Goal: Information Seeking & Learning: Learn about a topic

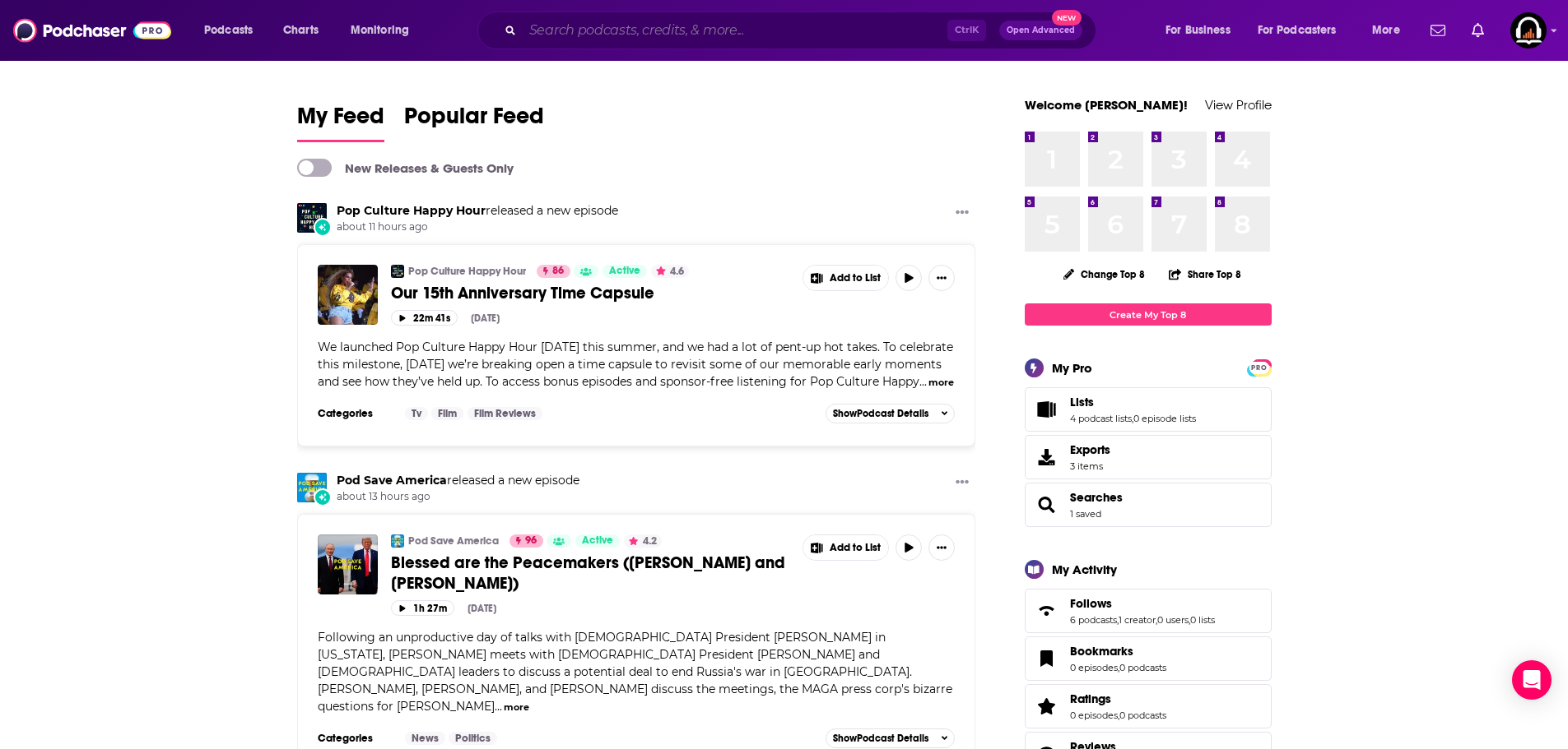
click at [690, 22] on input "Search podcasts, credits, & more..." at bounding box center [735, 30] width 425 height 26
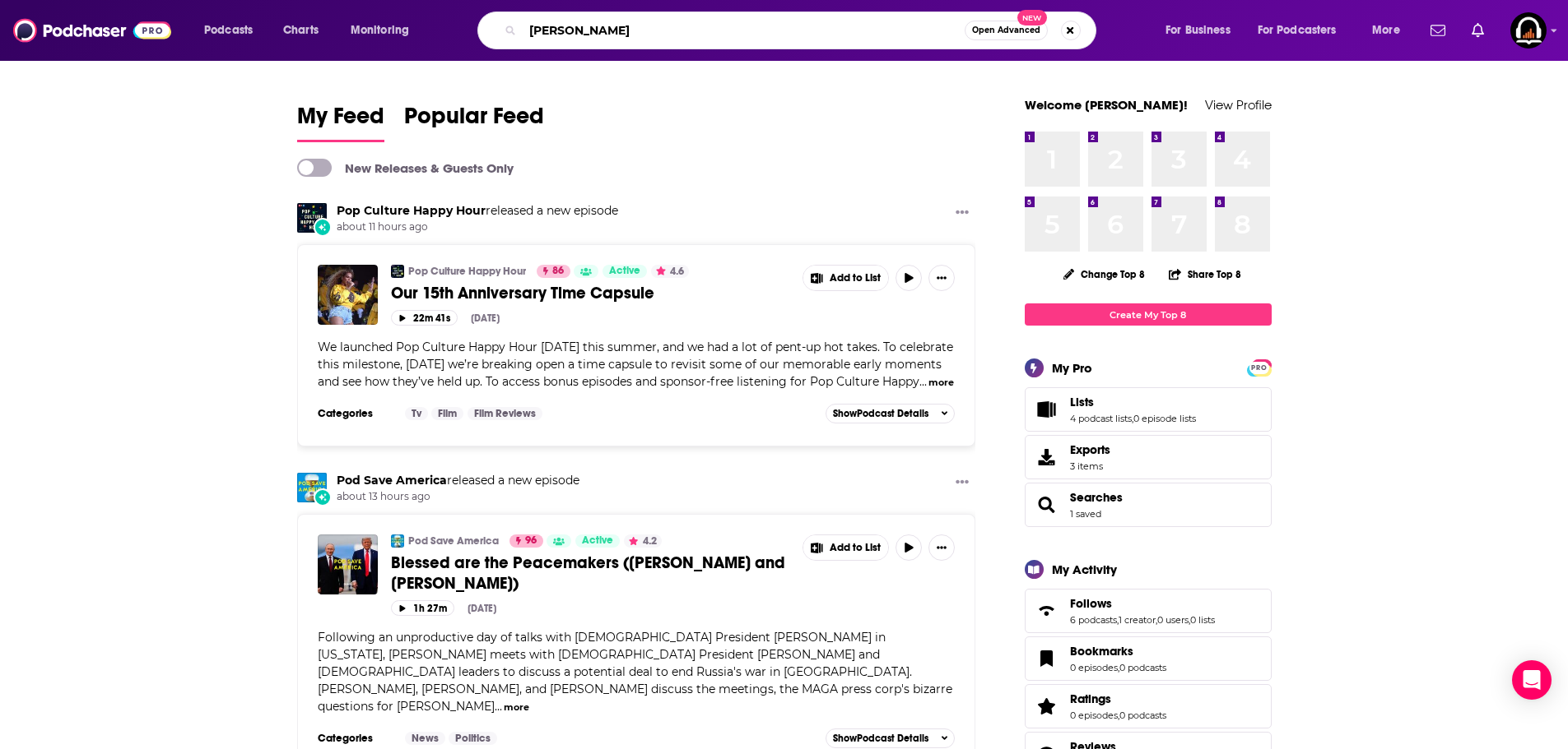
type input "[PERSON_NAME]"
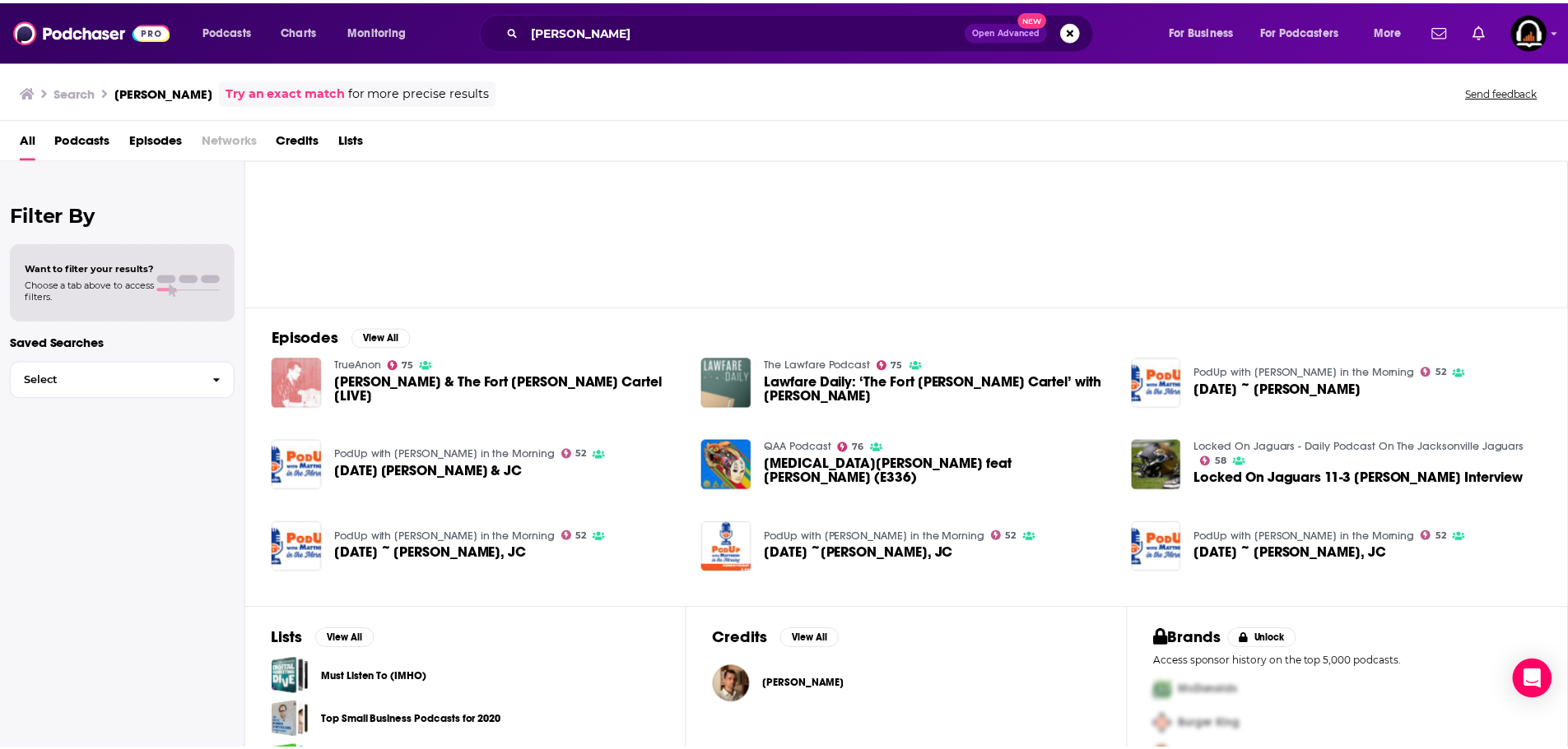
scroll to position [133, 0]
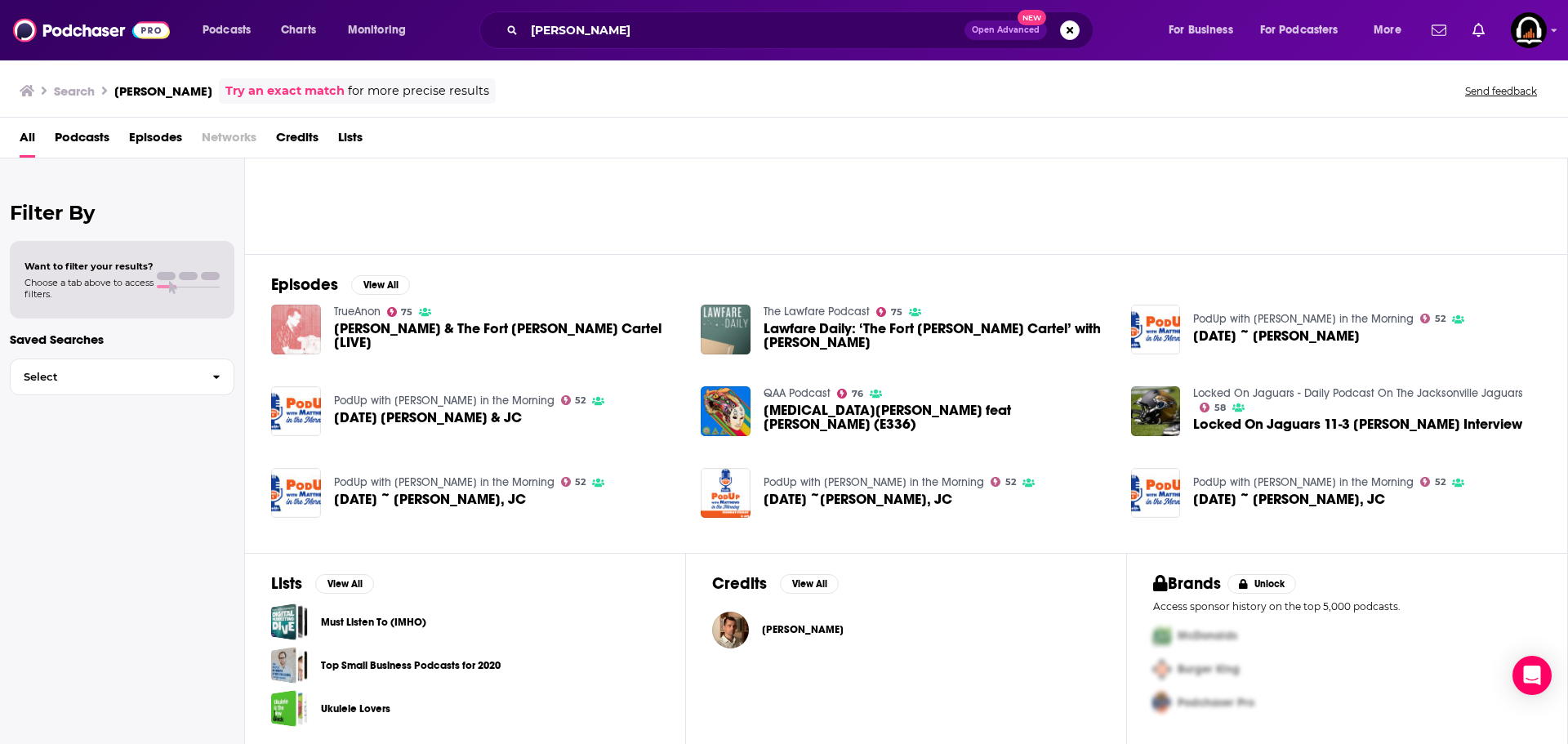
click at [777, 635] on span "[PERSON_NAME]" at bounding box center [802, 630] width 82 height 13
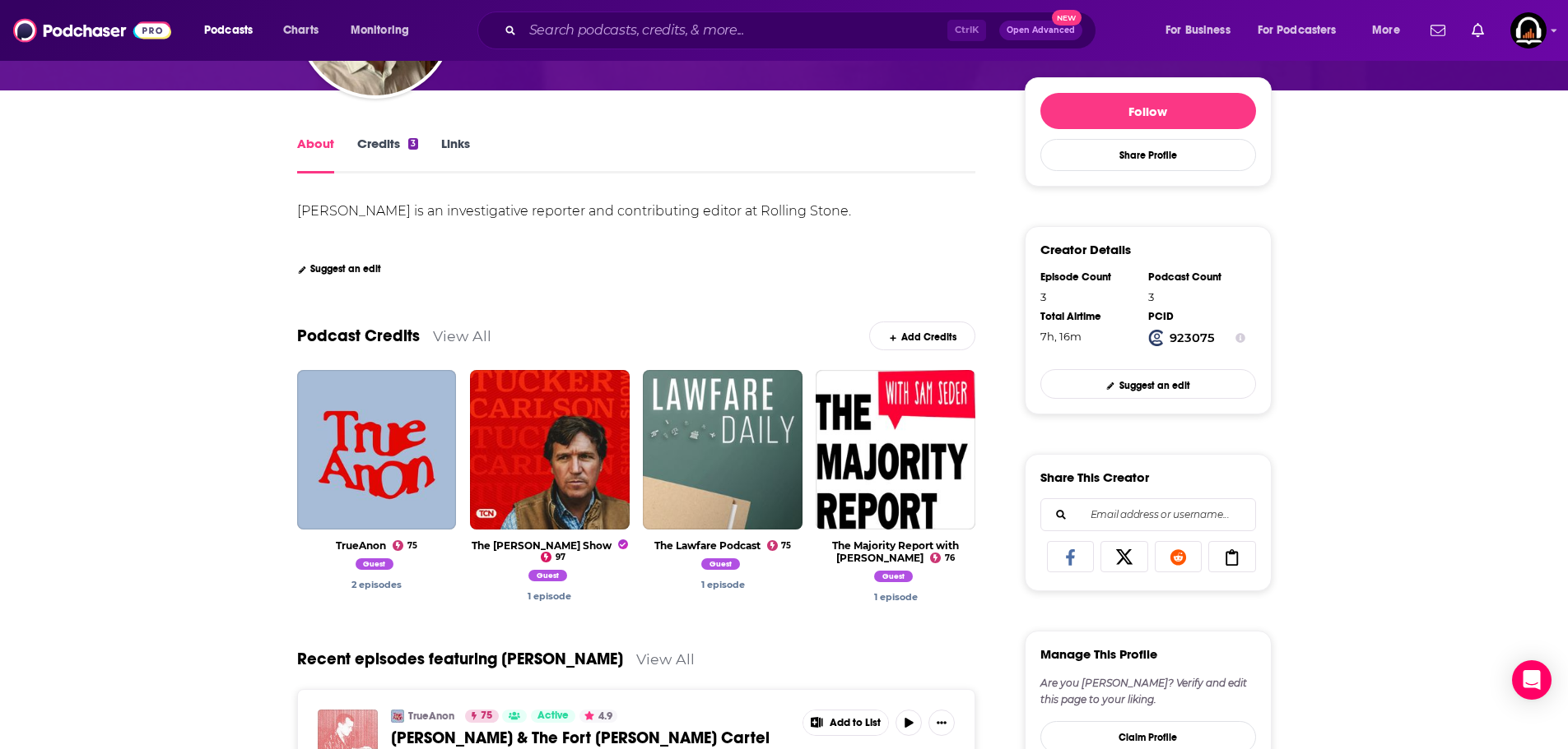
scroll to position [247, 0]
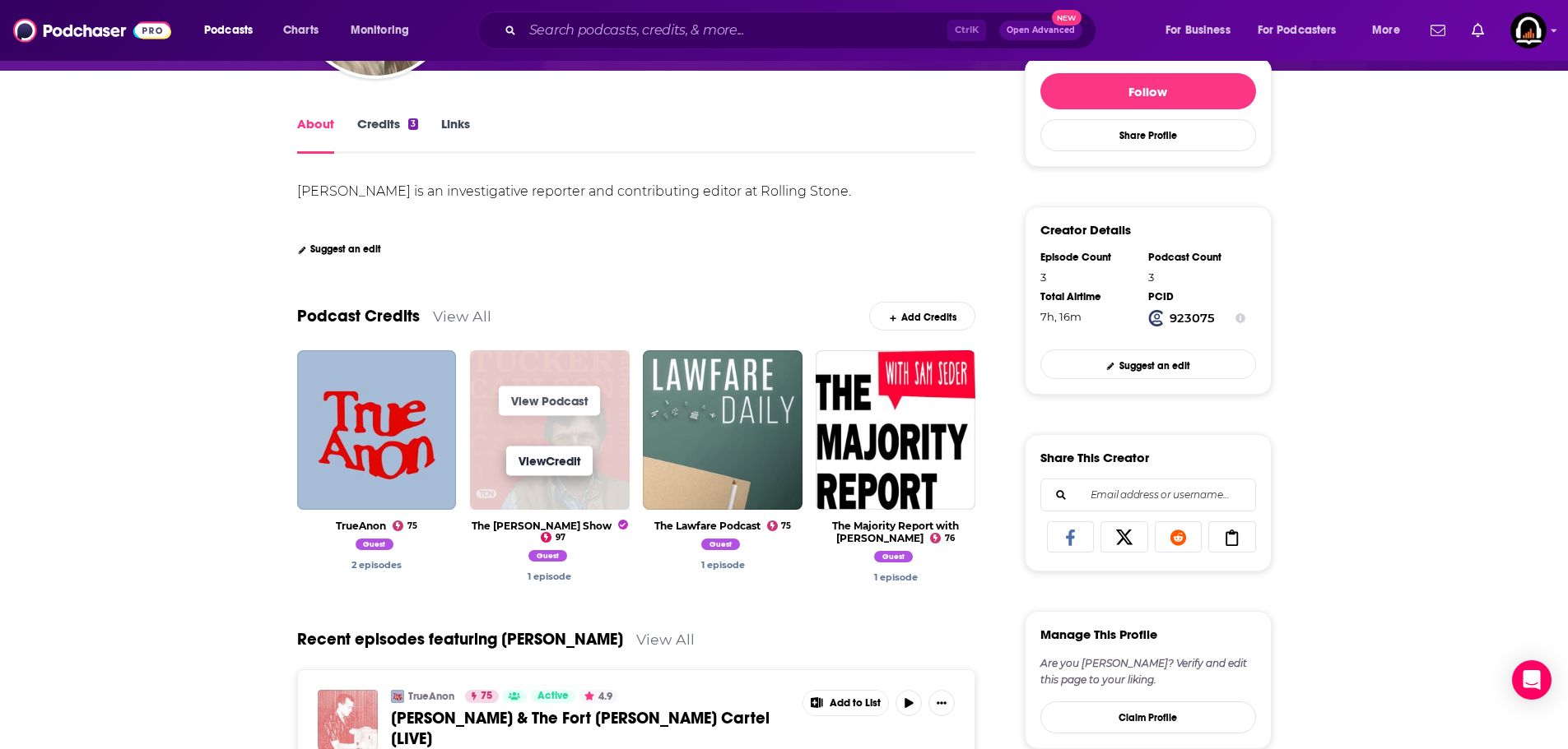
click at [564, 463] on link "View Credit" at bounding box center [549, 461] width 86 height 30
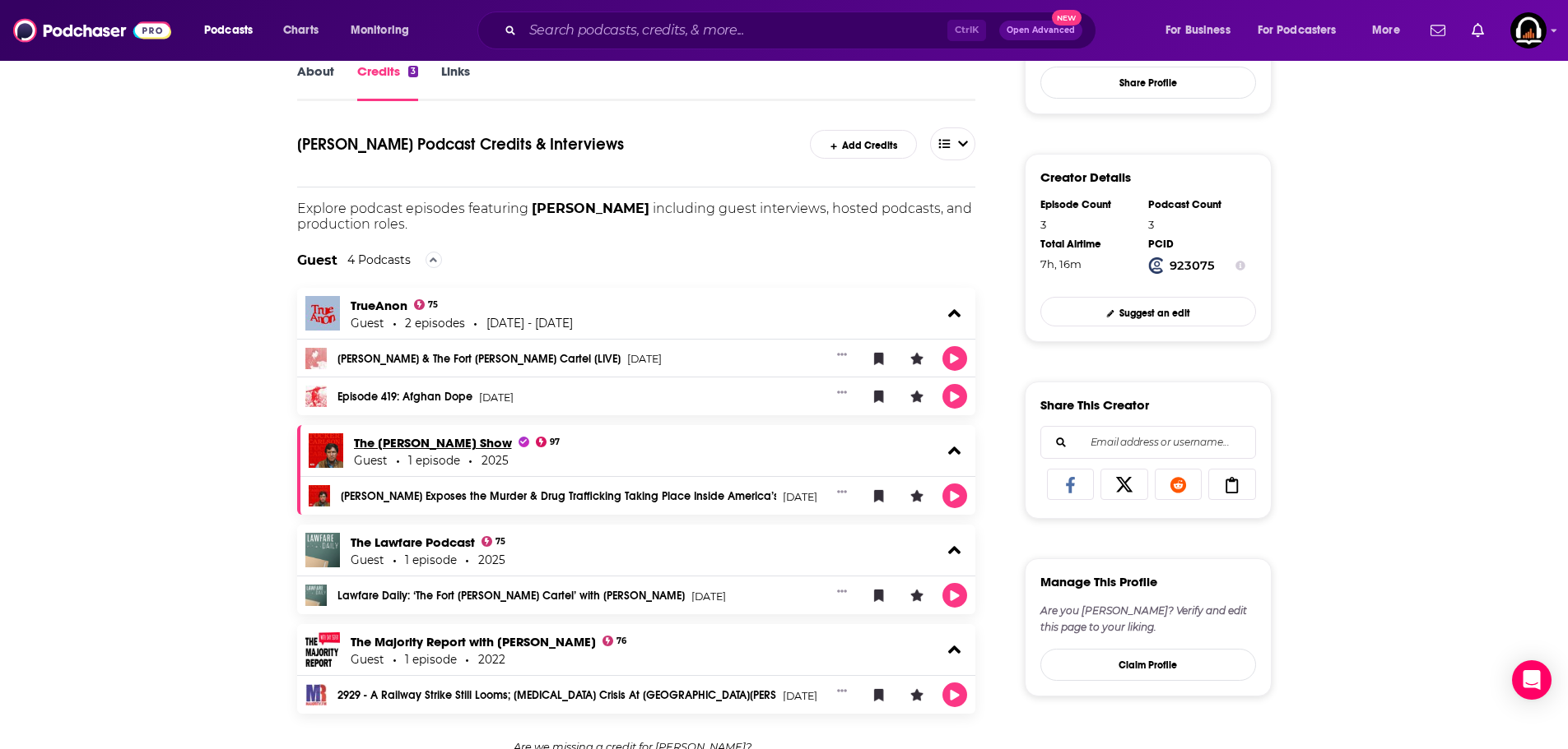
scroll to position [249, 0]
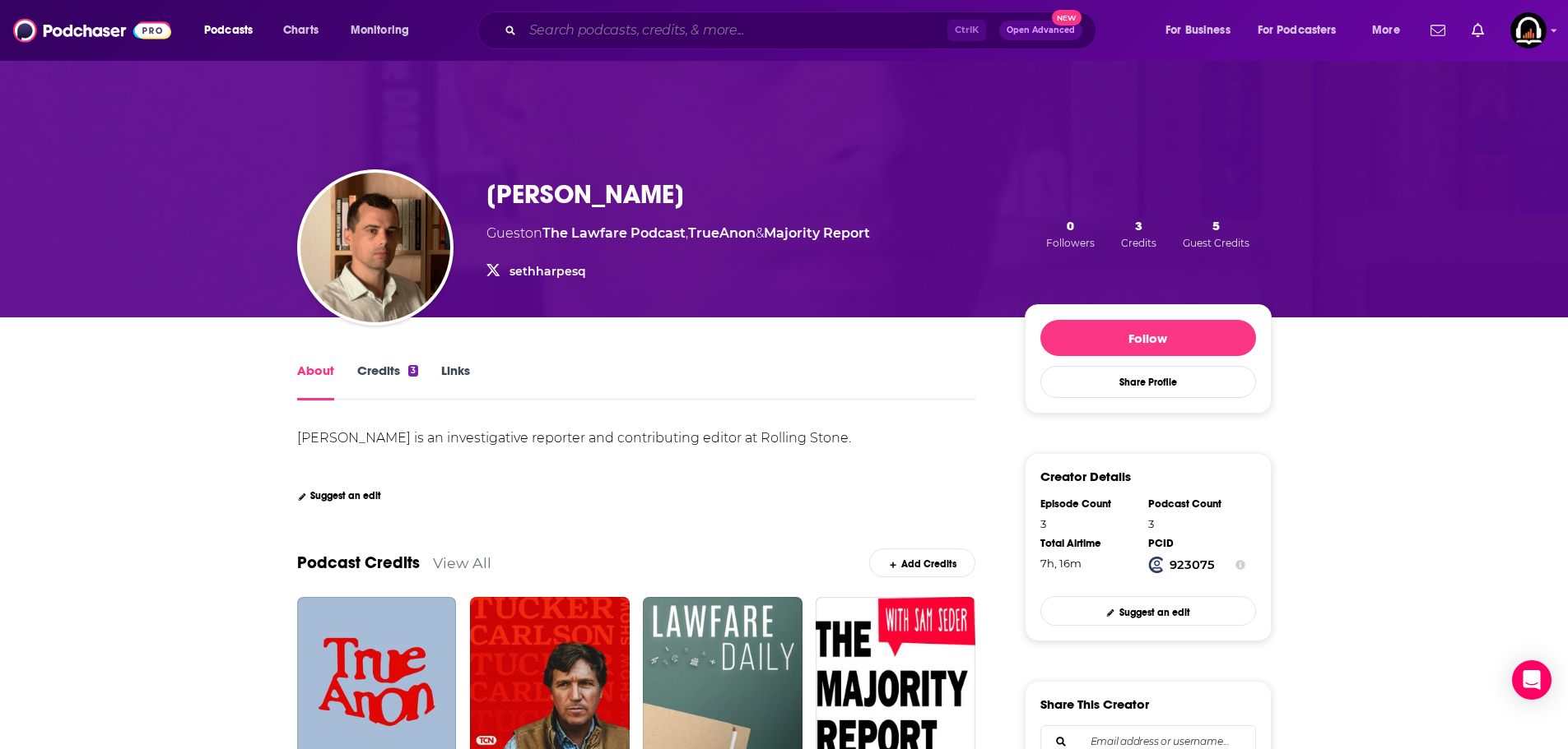
click at [603, 26] on input "Search podcasts, credits, & more..." at bounding box center [735, 30] width 425 height 26
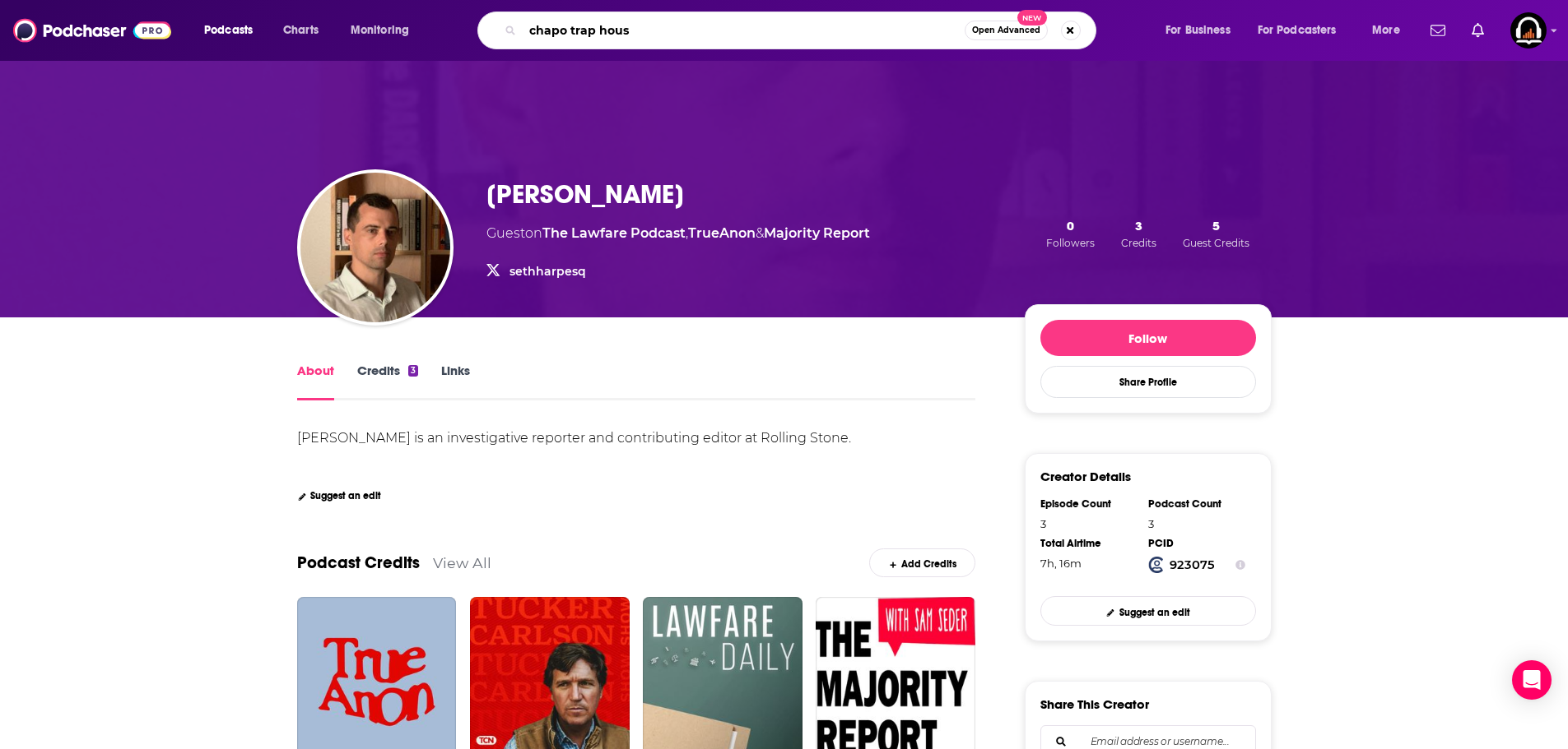
type input "chapo trap house"
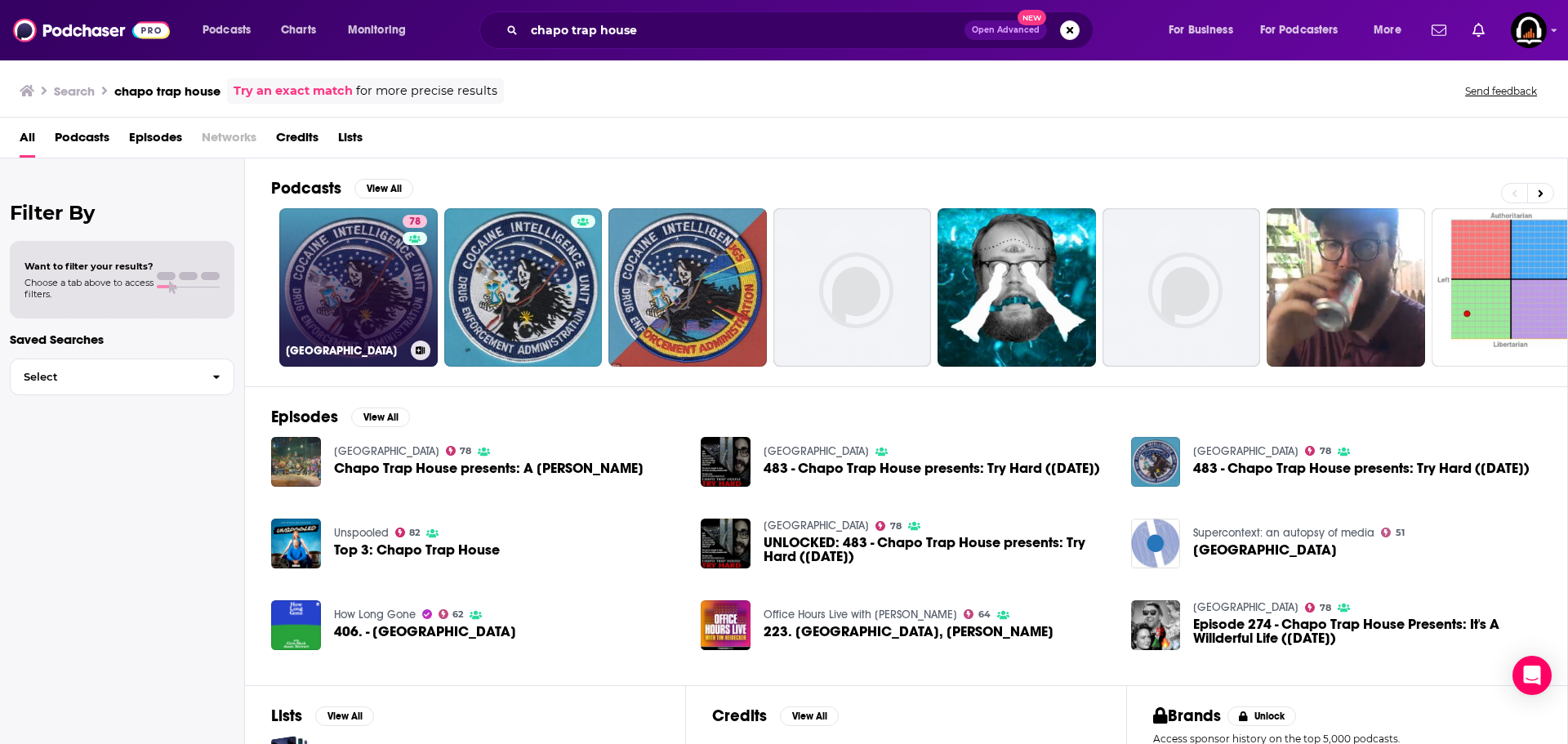
click at [382, 281] on link "78 [GEOGRAPHIC_DATA]" at bounding box center [359, 288] width 159 height 159
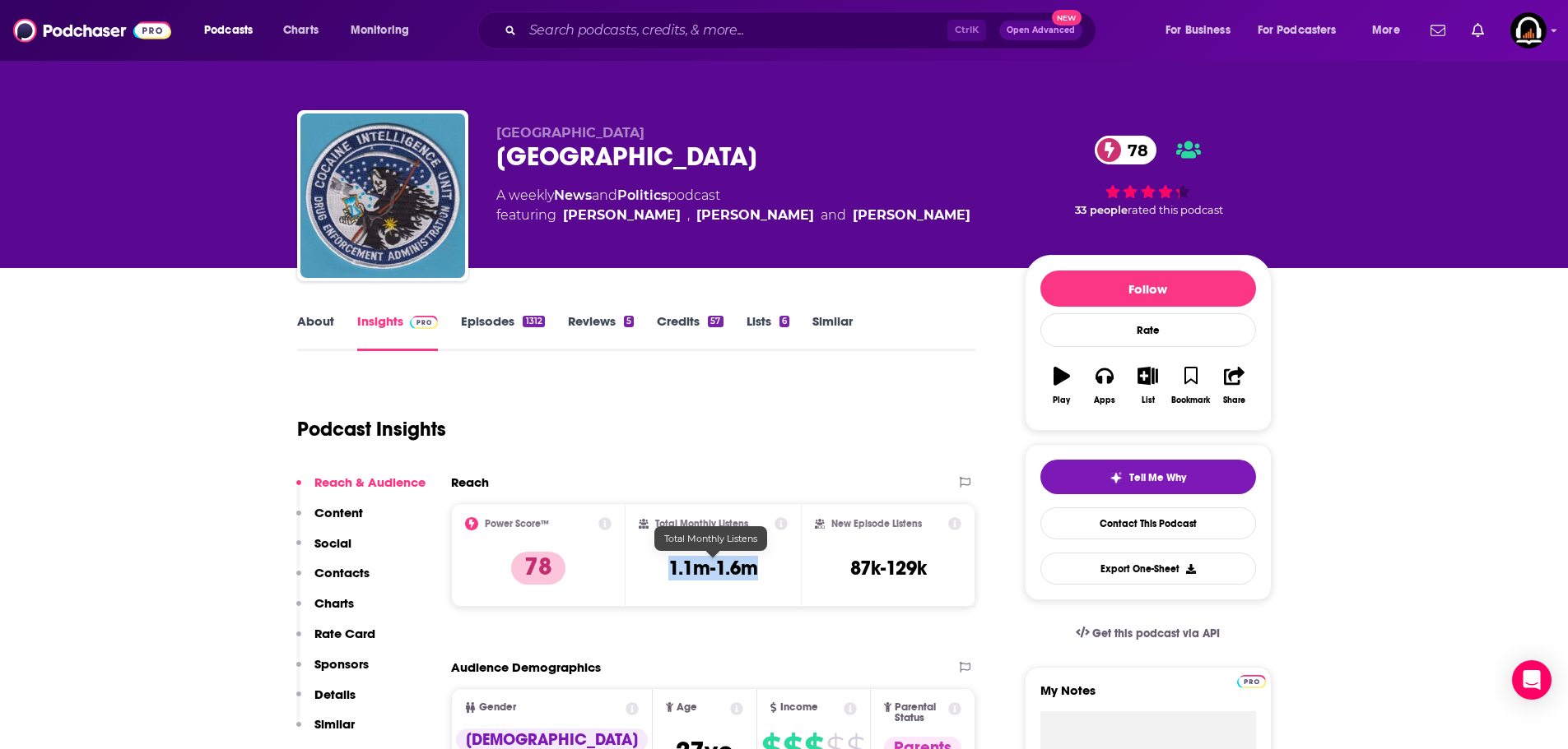
drag, startPoint x: 786, startPoint y: 574, endPoint x: 670, endPoint y: 561, distance: 116.7
click at [670, 561] on div "Total Monthly Listens 1.1m-1.6m" at bounding box center [713, 556] width 149 height 76
copy h3 "1.1m-1.6m"
click at [680, 39] on input "Search podcasts, credits, & more..." at bounding box center [735, 30] width 425 height 26
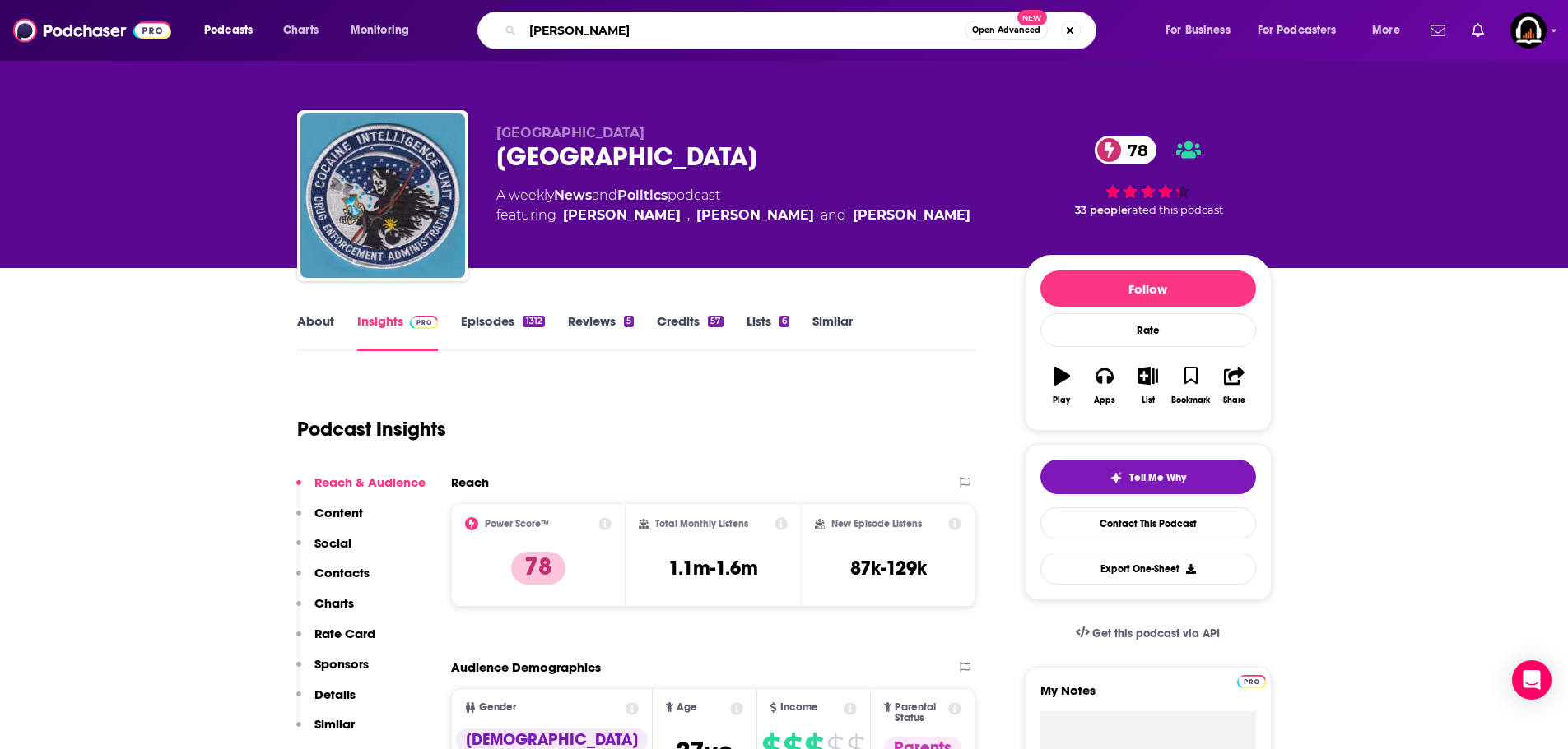
type input "[PERSON_NAME]"
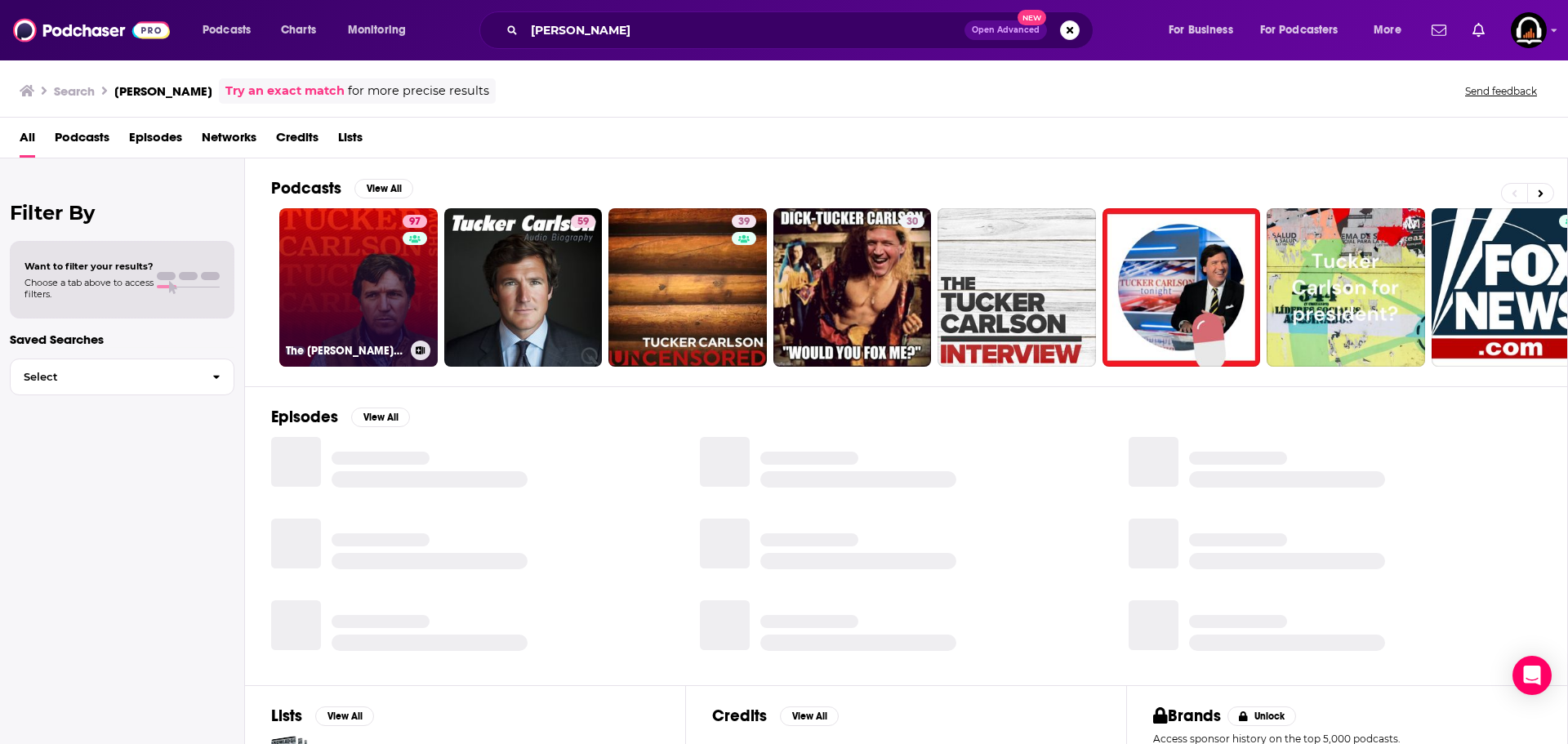
click at [414, 250] on div "97" at bounding box center [417, 278] width 29 height 126
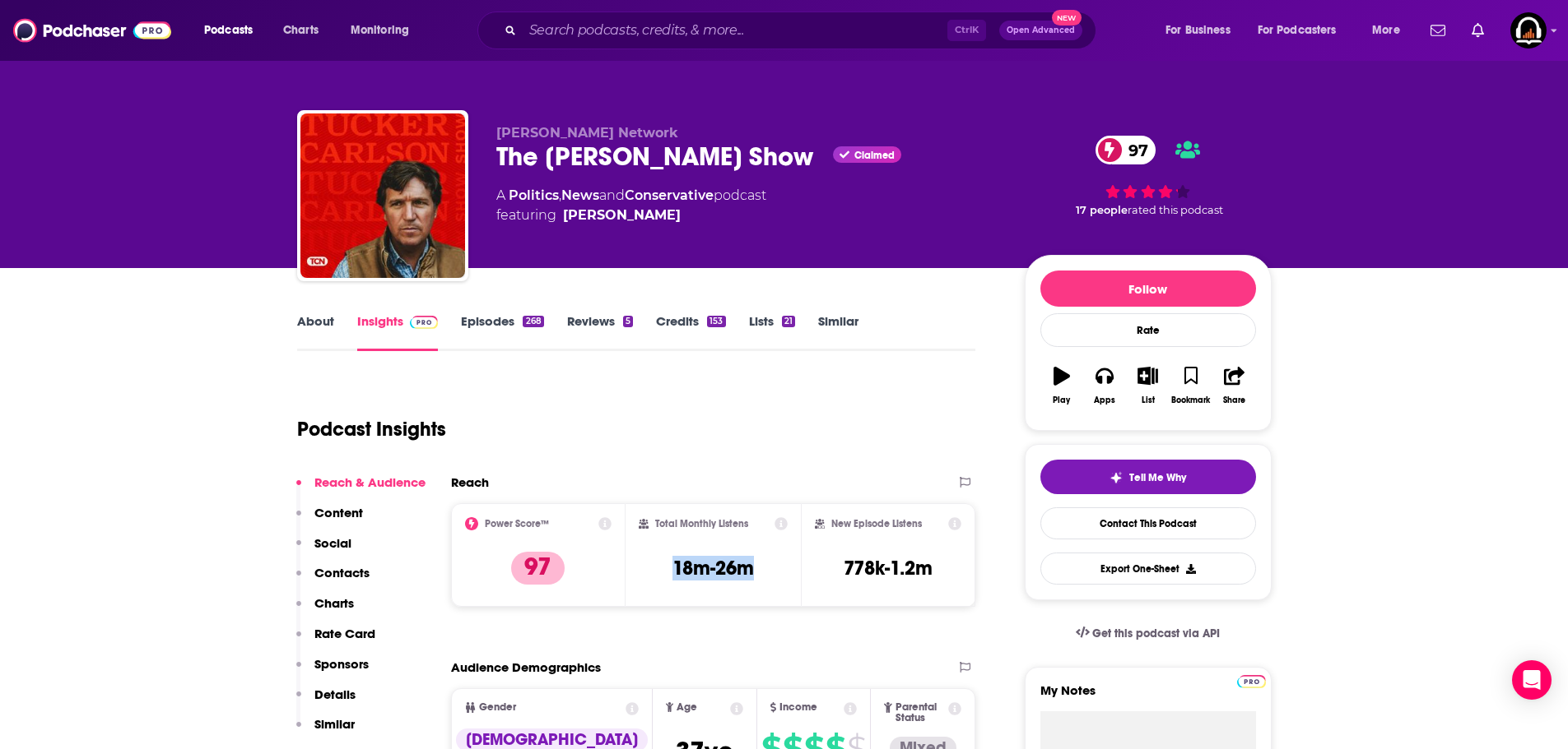
drag, startPoint x: 758, startPoint y: 577, endPoint x: 670, endPoint y: 567, distance: 88.6
click at [670, 567] on div "Total Monthly Listens 18m-26m" at bounding box center [713, 556] width 149 height 76
copy h3 "18m-26m"
drag, startPoint x: 163, startPoint y: 405, endPoint x: 173, endPoint y: 358, distance: 48.1
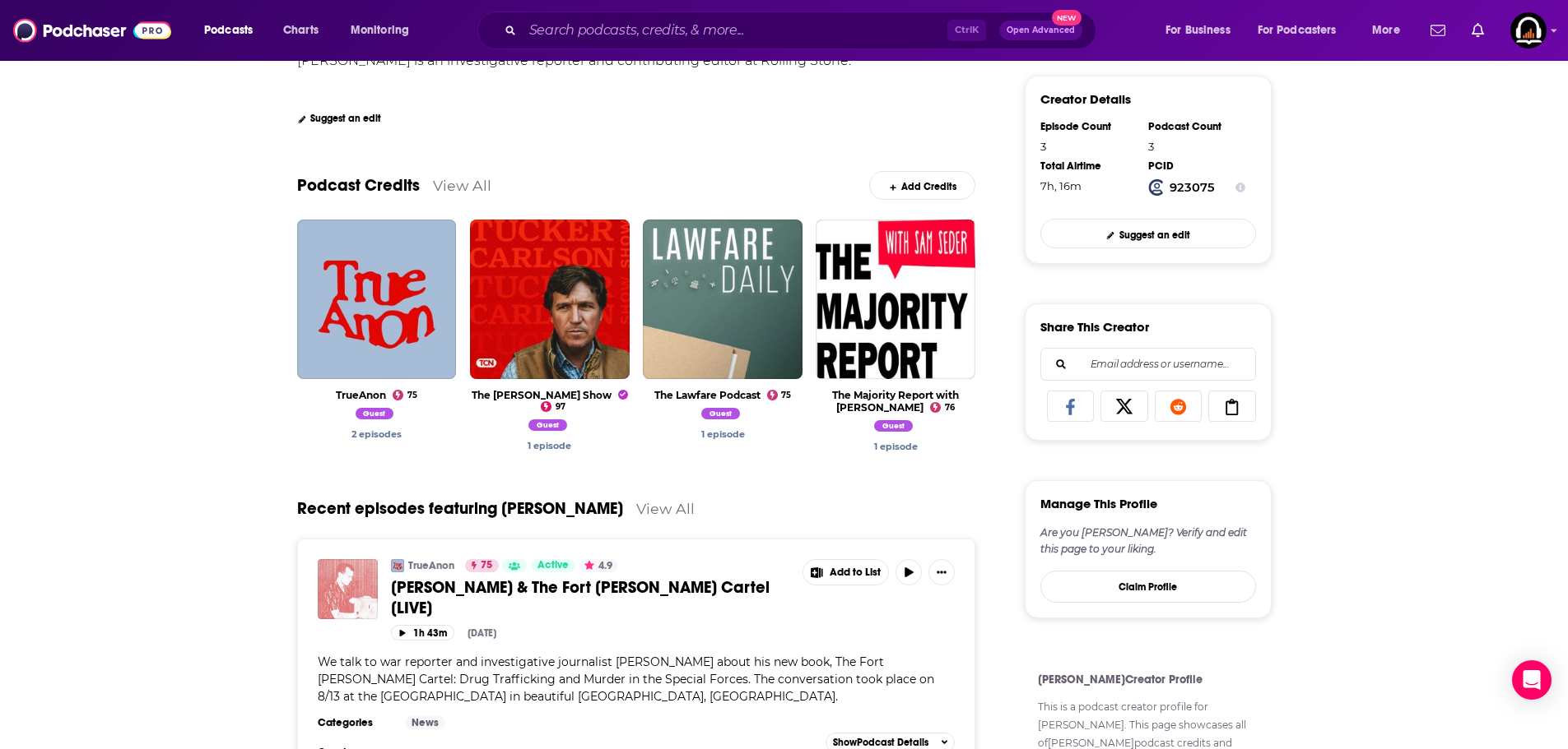
scroll to position [412, 0]
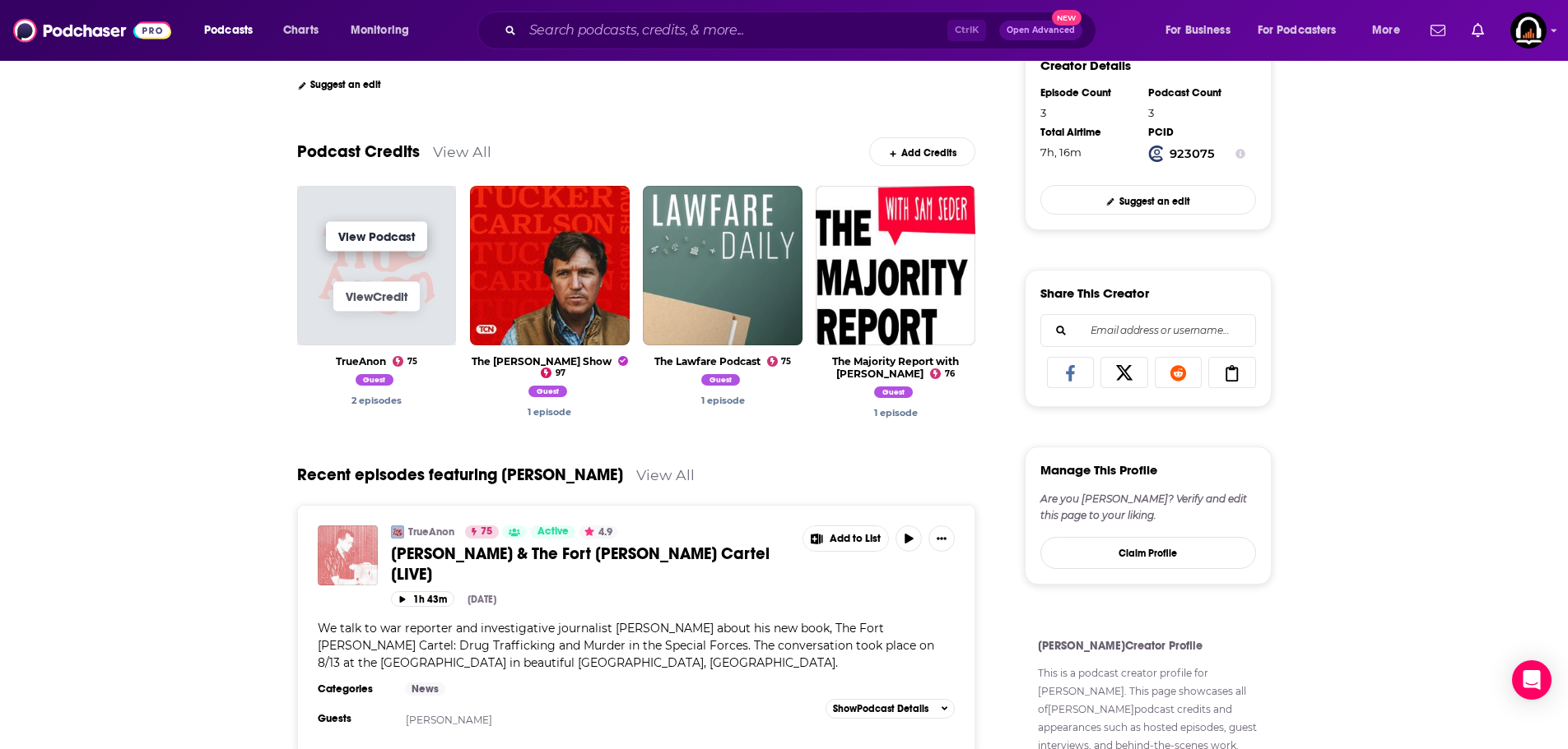
click at [376, 230] on link "View Podcast" at bounding box center [376, 236] width 101 height 30
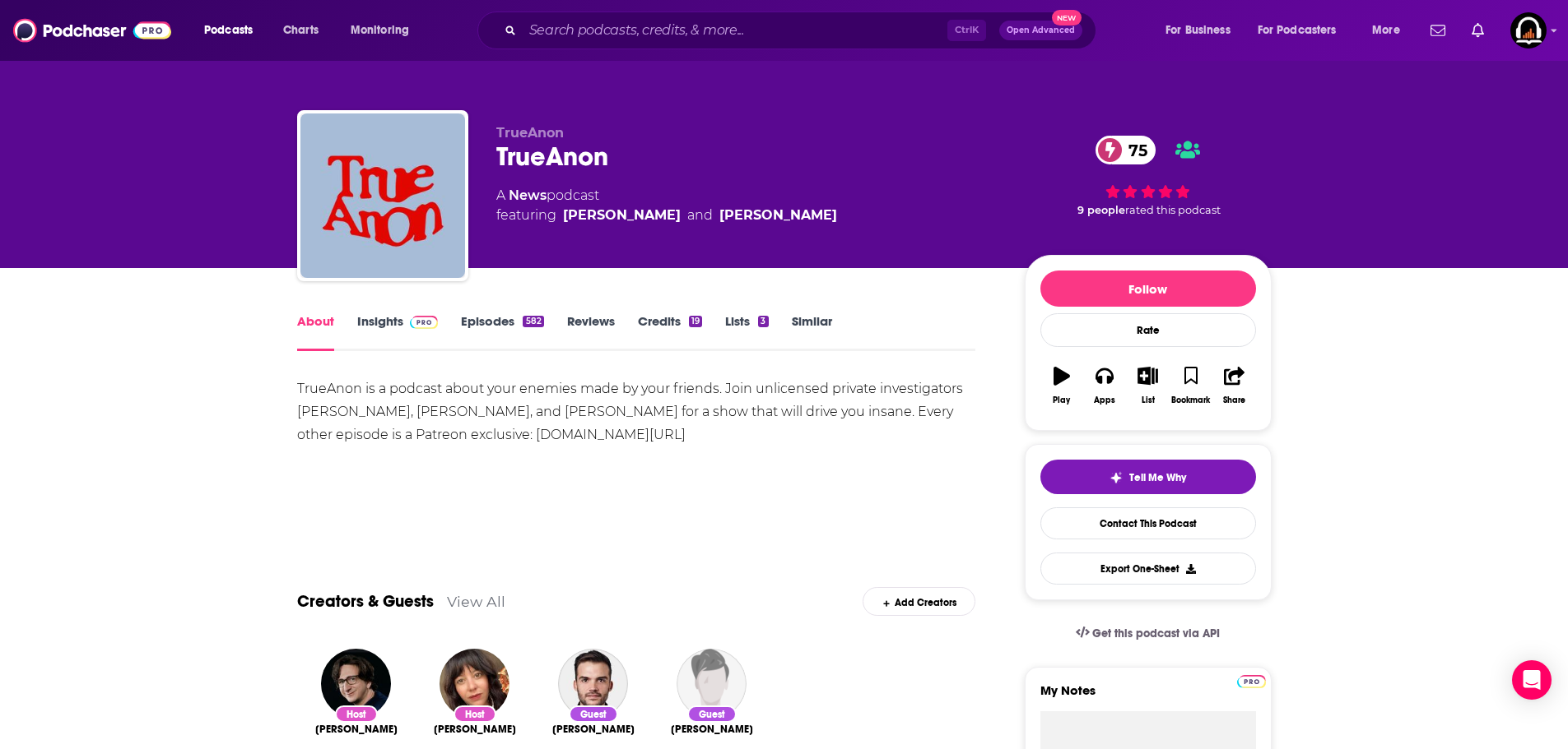
click at [385, 323] on link "Insights" at bounding box center [398, 333] width 82 height 38
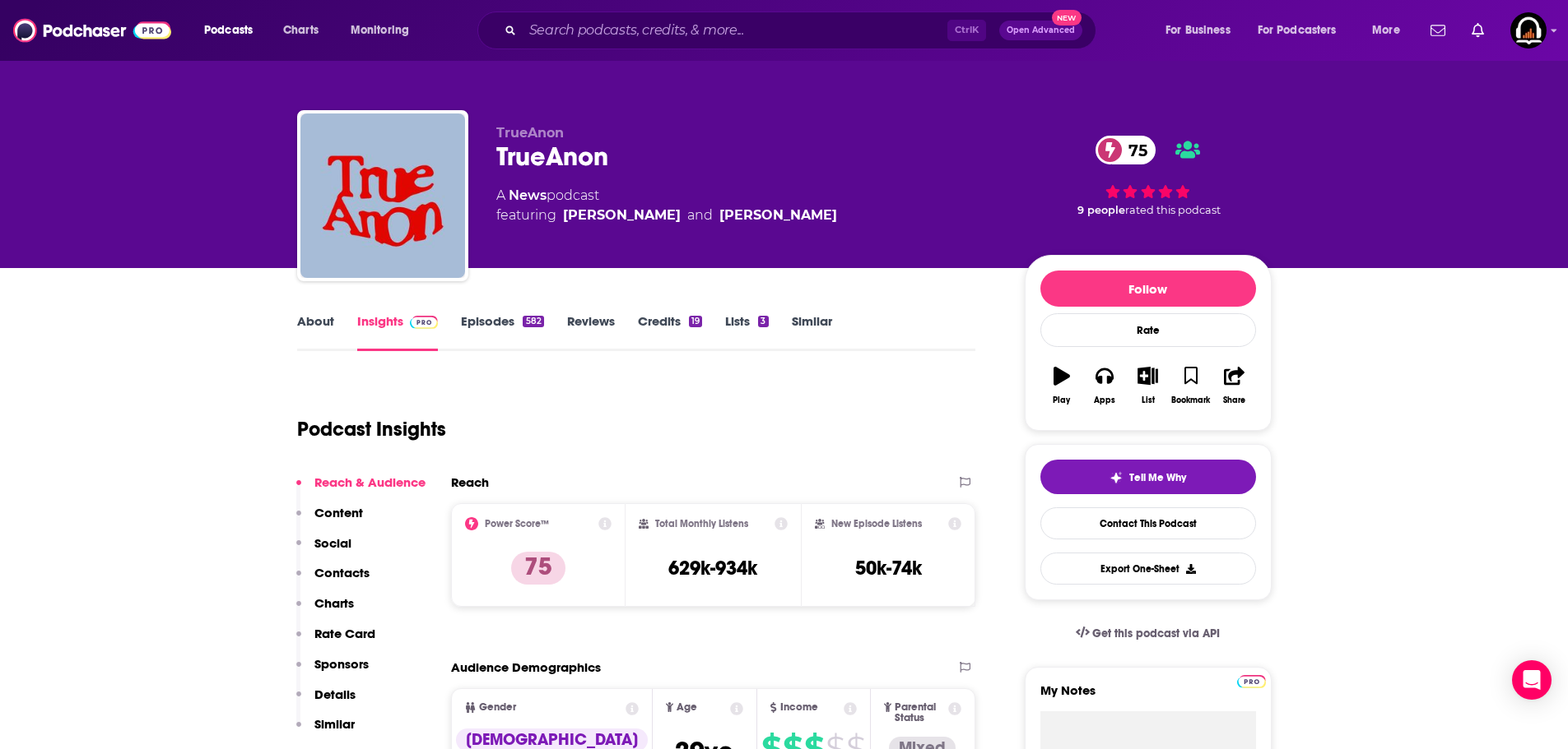
click at [333, 333] on link "About" at bounding box center [315, 333] width 37 height 38
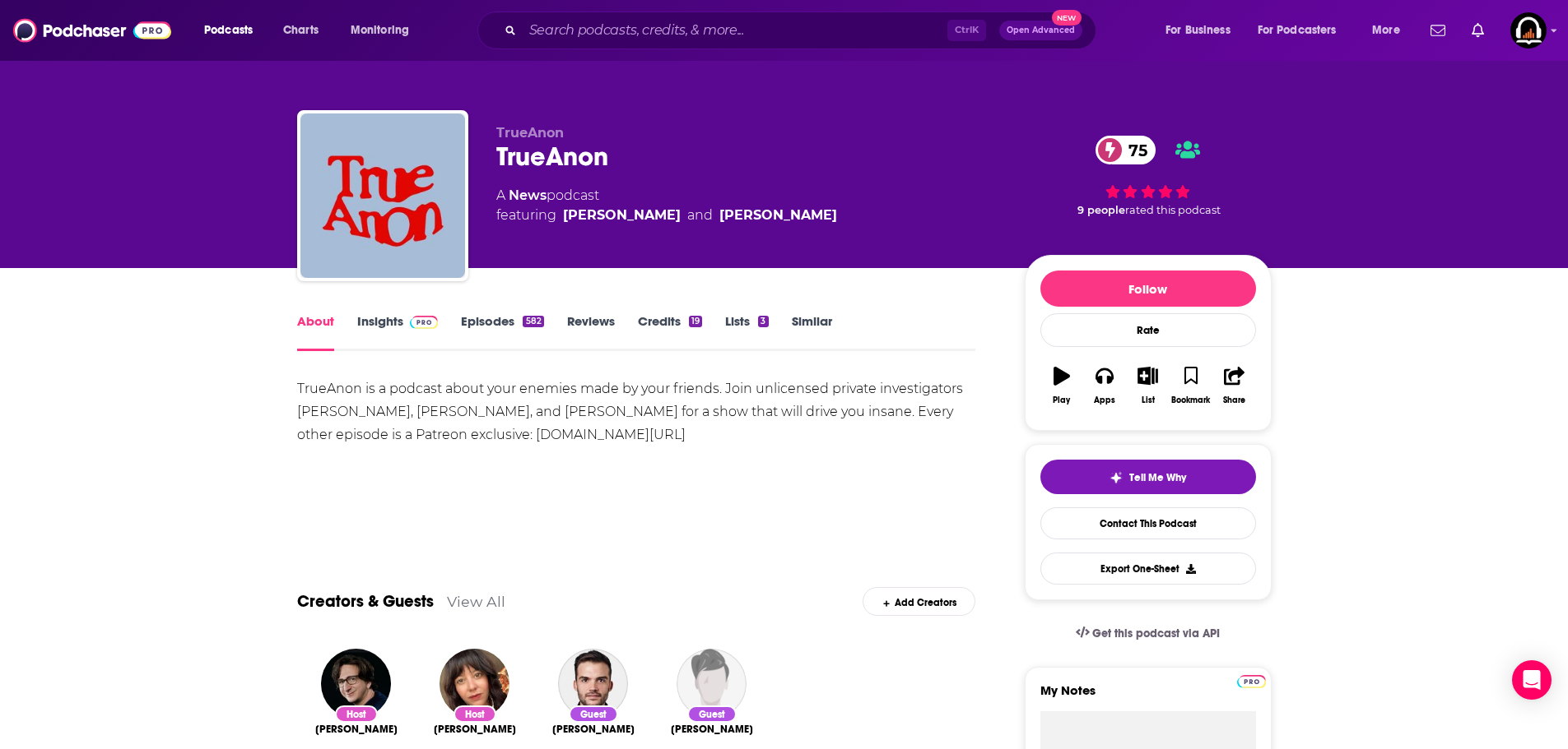
click at [331, 330] on link "About" at bounding box center [315, 333] width 37 height 38
click at [714, 444] on div "TrueAnon is a podcast about your enemies made by your friends. Join unlicensed …" at bounding box center [637, 412] width 679 height 69
click at [381, 323] on link "Insights" at bounding box center [398, 333] width 82 height 38
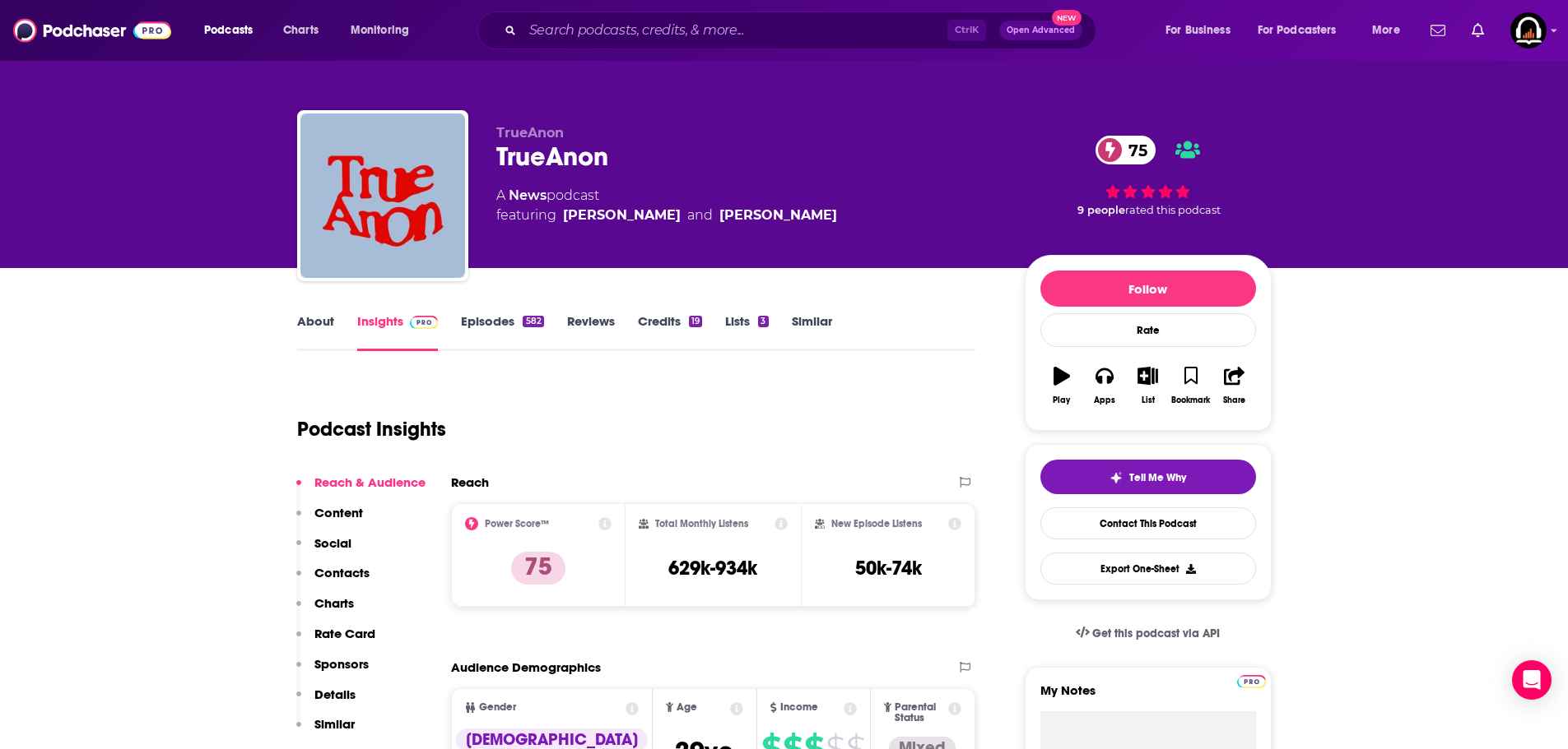
click at [302, 329] on link "About" at bounding box center [315, 333] width 37 height 38
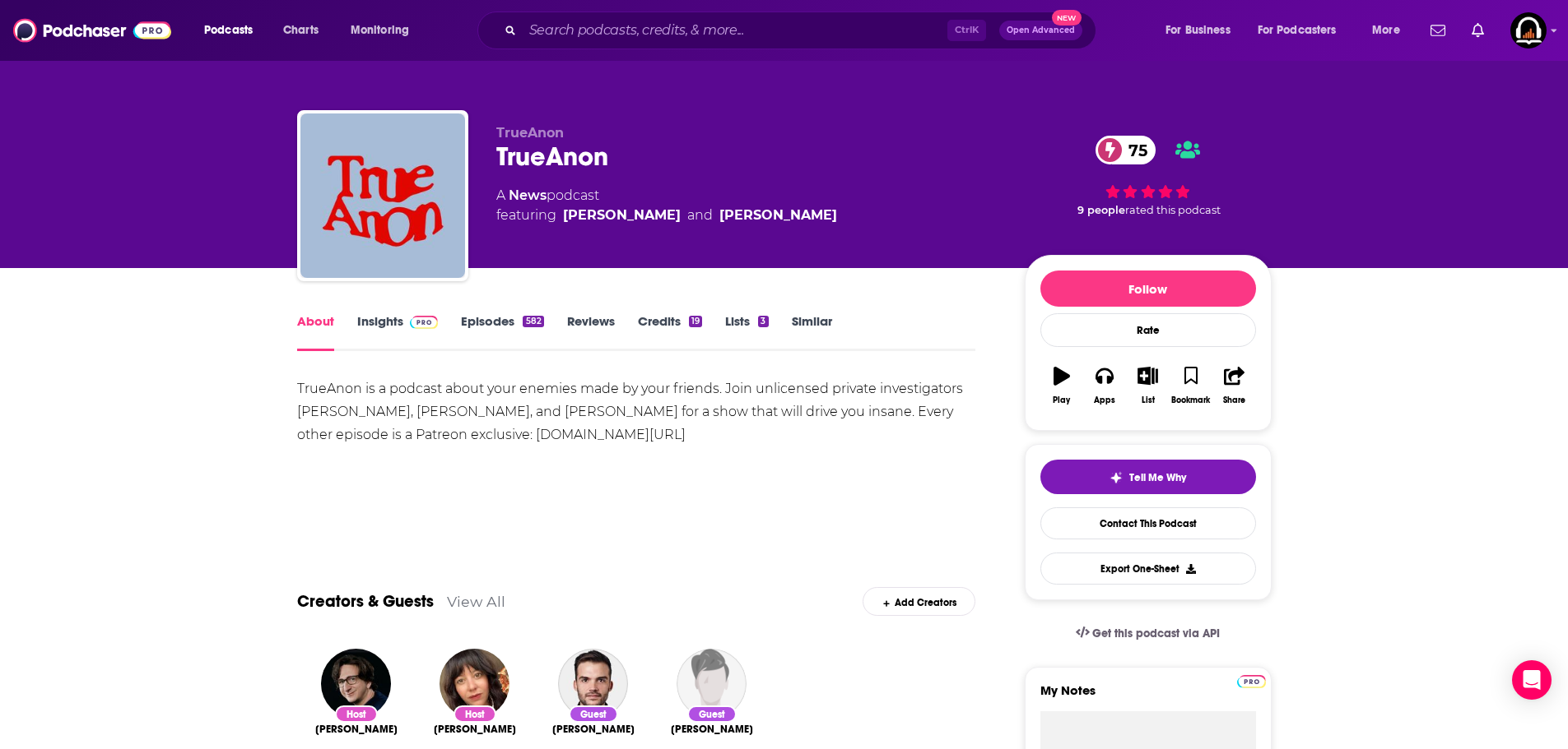
click at [398, 323] on link "Insights" at bounding box center [398, 333] width 82 height 38
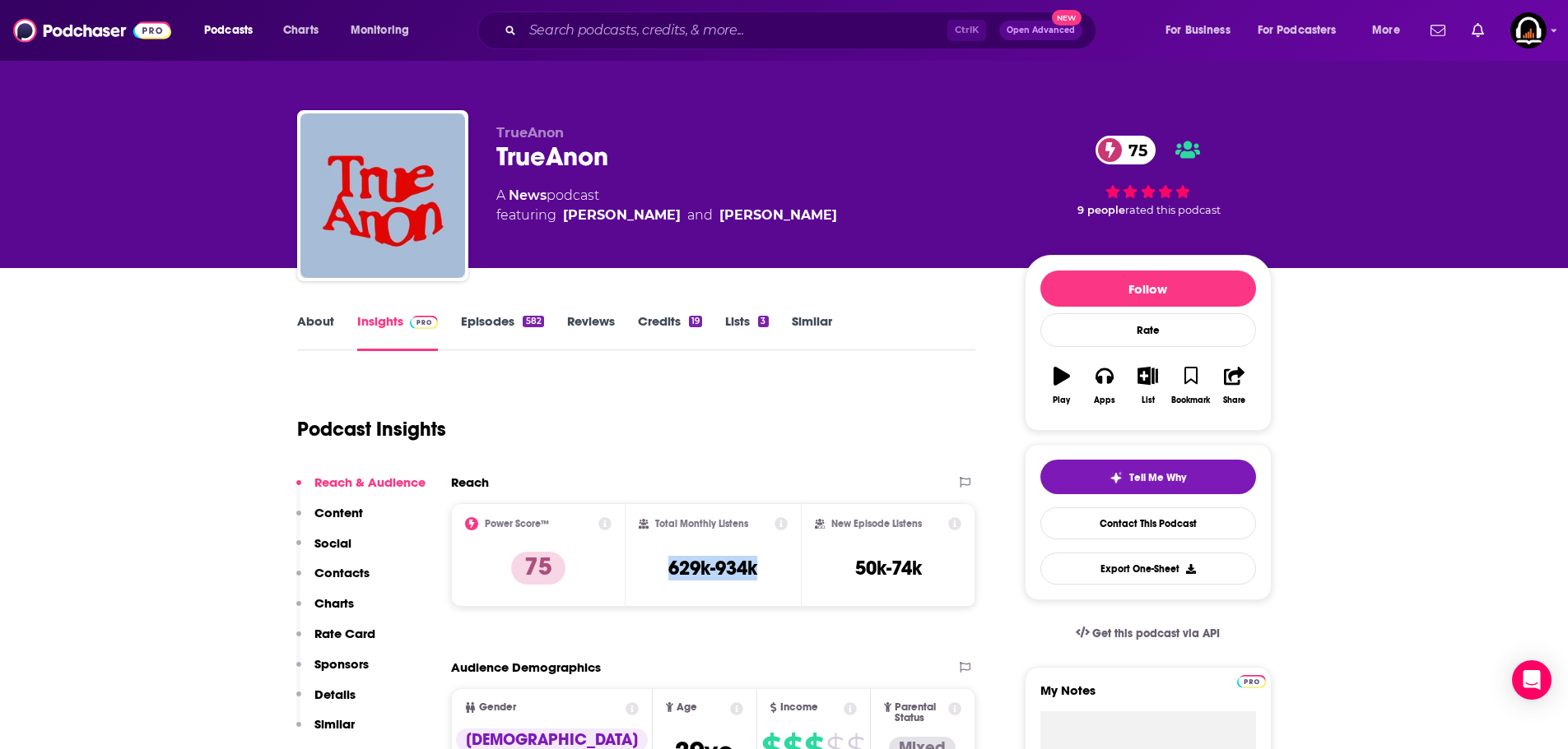
drag, startPoint x: 767, startPoint y: 567, endPoint x: 665, endPoint y: 566, distance: 102.0
click at [665, 566] on div "Total Monthly Listens 629k-934k" at bounding box center [713, 556] width 149 height 76
copy h3 "629k-934k"
click at [469, 322] on link "Episodes 582" at bounding box center [502, 333] width 82 height 38
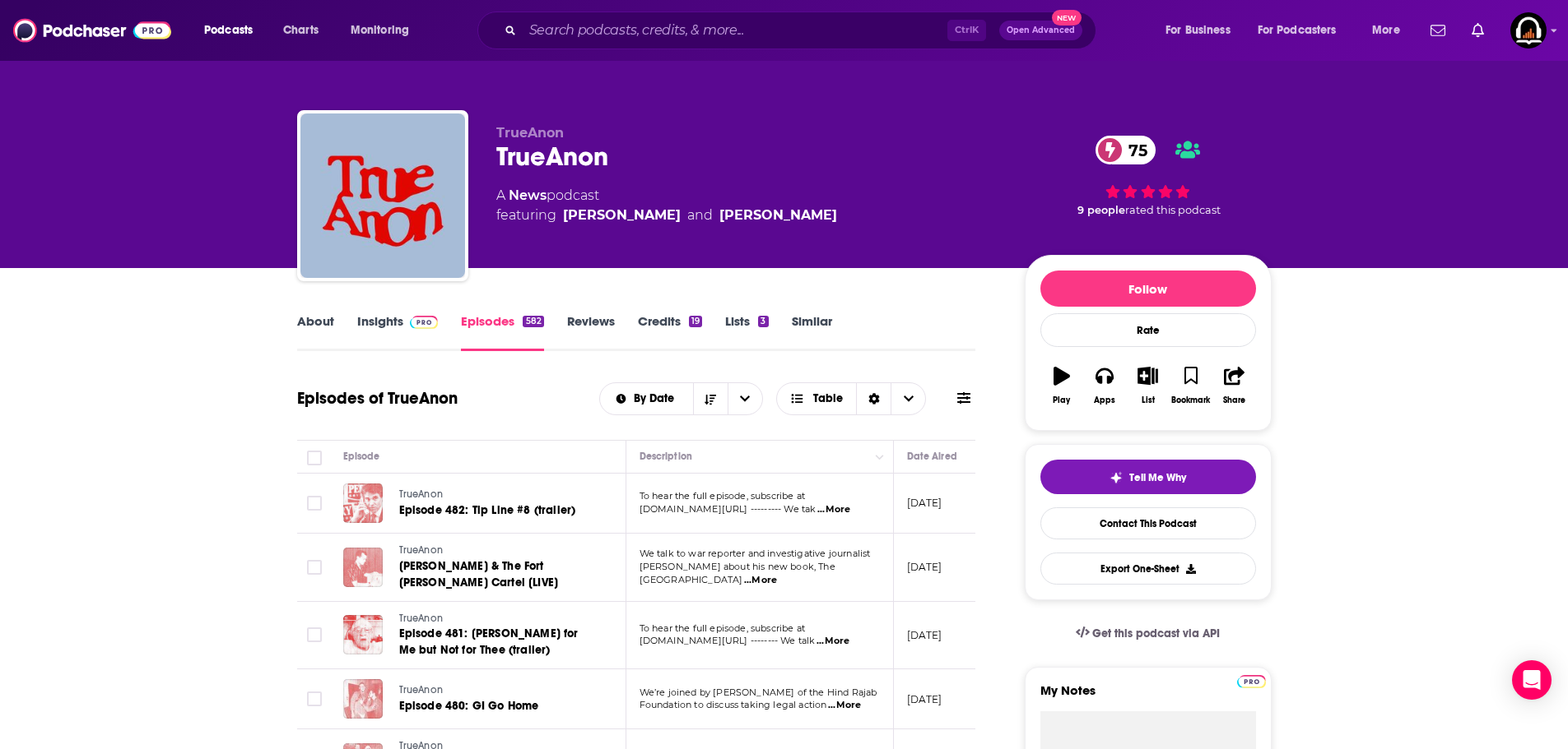
click at [366, 325] on link "Insights" at bounding box center [398, 333] width 82 height 38
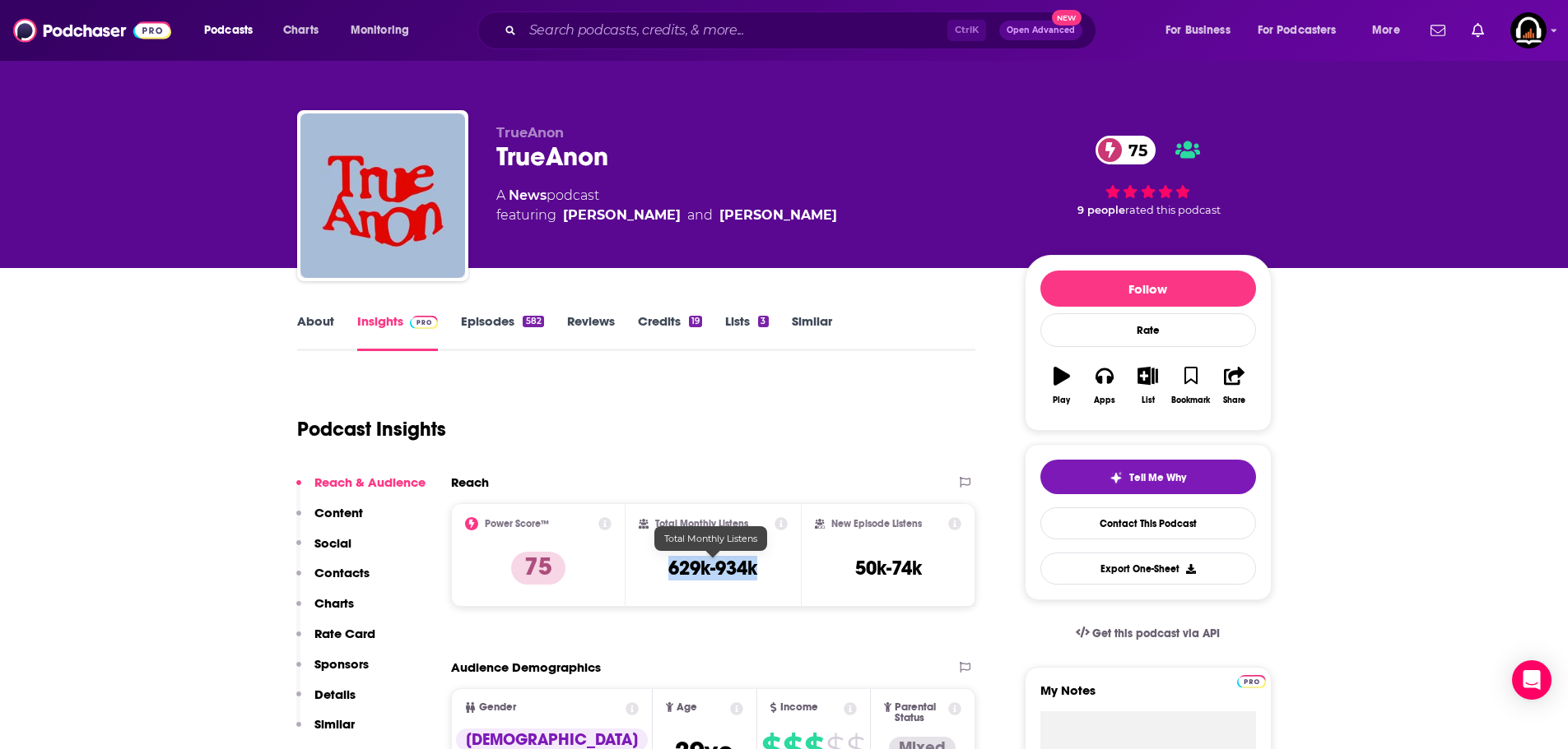
drag, startPoint x: 777, startPoint y: 568, endPoint x: 667, endPoint y: 576, distance: 110.3
click at [667, 576] on div "Total Monthly Listens 629k-934k" at bounding box center [713, 556] width 149 height 76
copy h3 "629k-934k"
